Goal: Navigation & Orientation: Find specific page/section

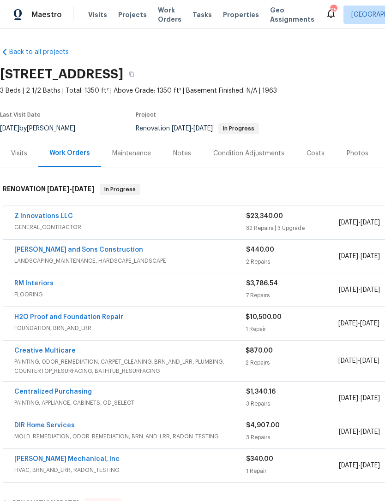
click at [310, 156] on div "Costs" at bounding box center [315, 153] width 18 height 9
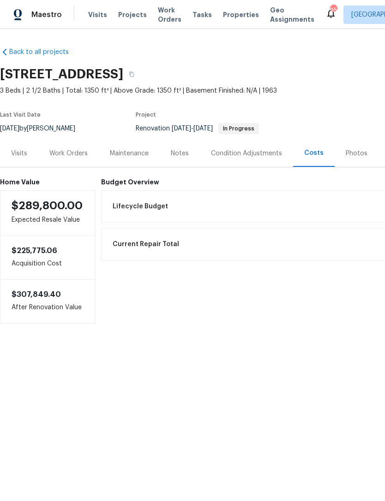
click at [78, 158] on div "Work Orders" at bounding box center [68, 153] width 38 height 9
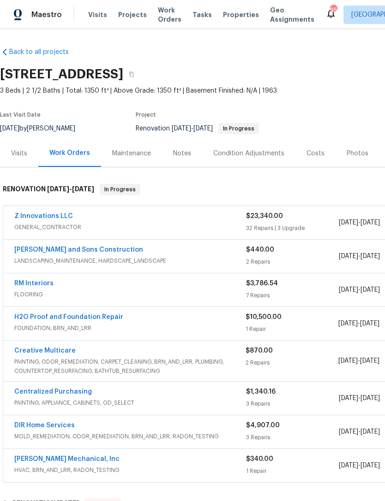
click at [309, 149] on div "Costs" at bounding box center [315, 153] width 18 height 9
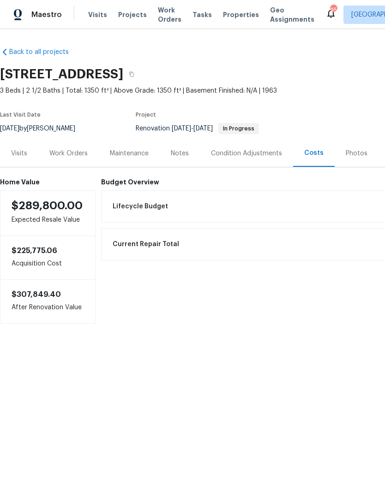
click at [67, 152] on div "Work Orders" at bounding box center [68, 153] width 38 height 9
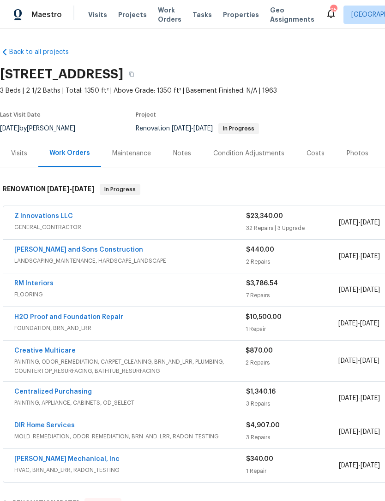
click at [312, 154] on div "Costs" at bounding box center [315, 153] width 18 height 9
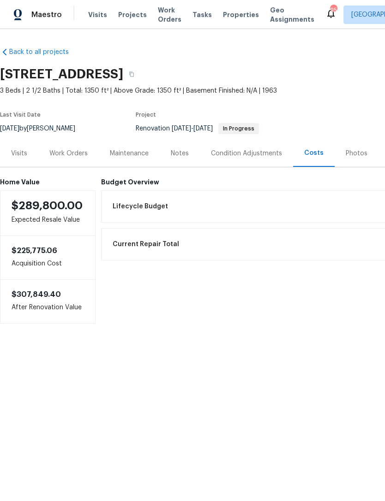
click at [68, 143] on div "Work Orders" at bounding box center [68, 153] width 60 height 27
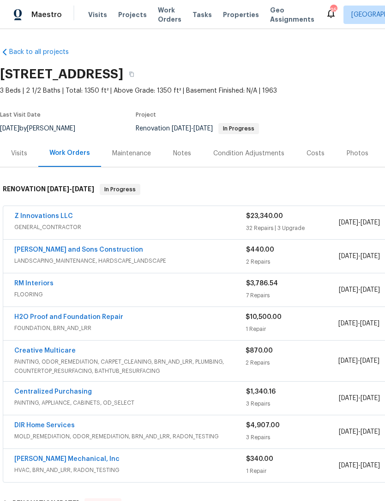
click at [316, 150] on div "Costs" at bounding box center [315, 153] width 18 height 9
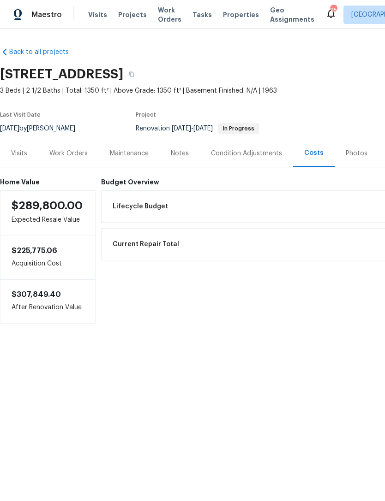
click at [68, 157] on div "Work Orders" at bounding box center [68, 153] width 38 height 9
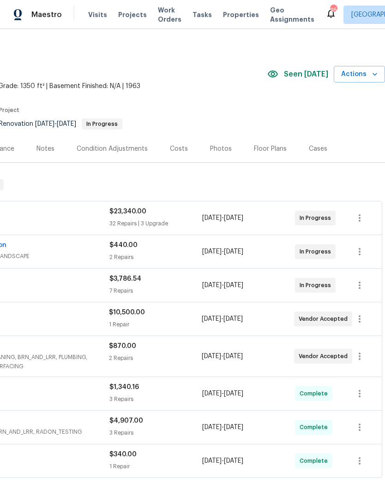
scroll to position [4, 133]
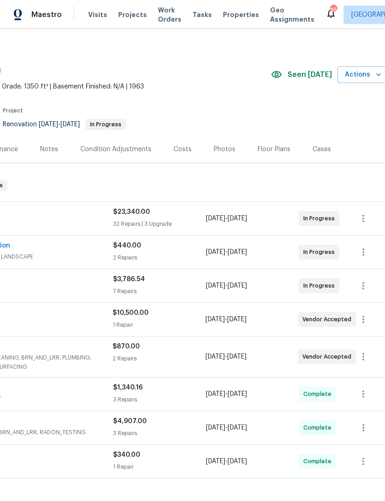
click at [184, 137] on div "Costs" at bounding box center [182, 149] width 40 height 27
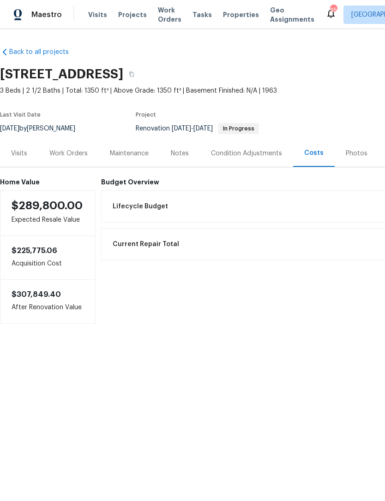
click at [18, 156] on div "Visits" at bounding box center [19, 153] width 16 height 9
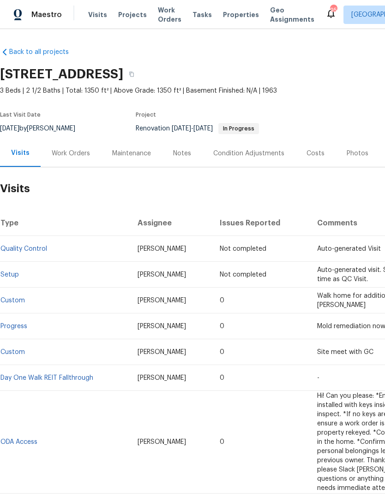
click at [71, 156] on div "Work Orders" at bounding box center [71, 153] width 38 height 9
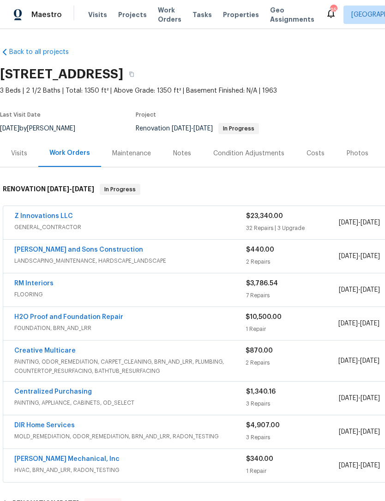
click at [179, 156] on div "Notes" at bounding box center [182, 153] width 18 height 9
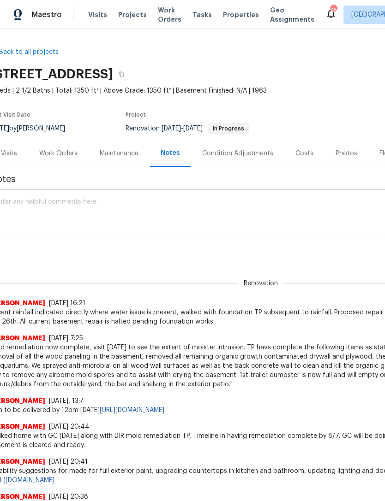
scroll to position [0, 10]
click at [63, 156] on div "Work Orders" at bounding box center [58, 153] width 38 height 9
